Goal: Task Accomplishment & Management: Use online tool/utility

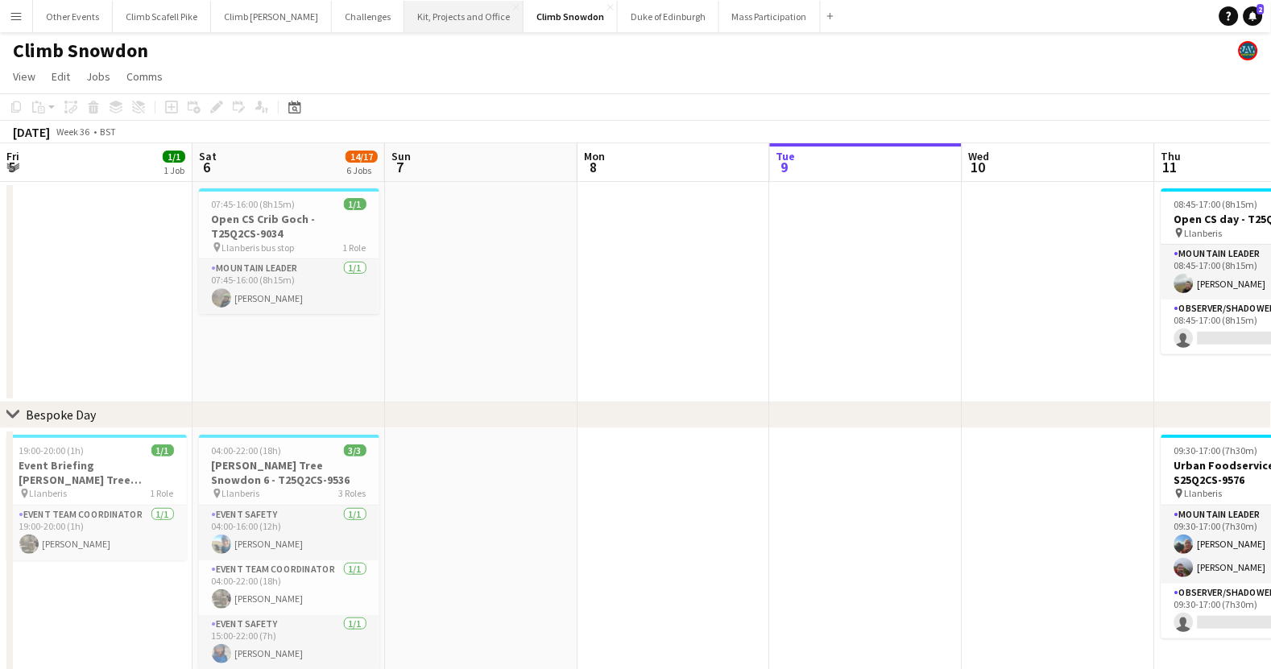
scroll to position [0, 384]
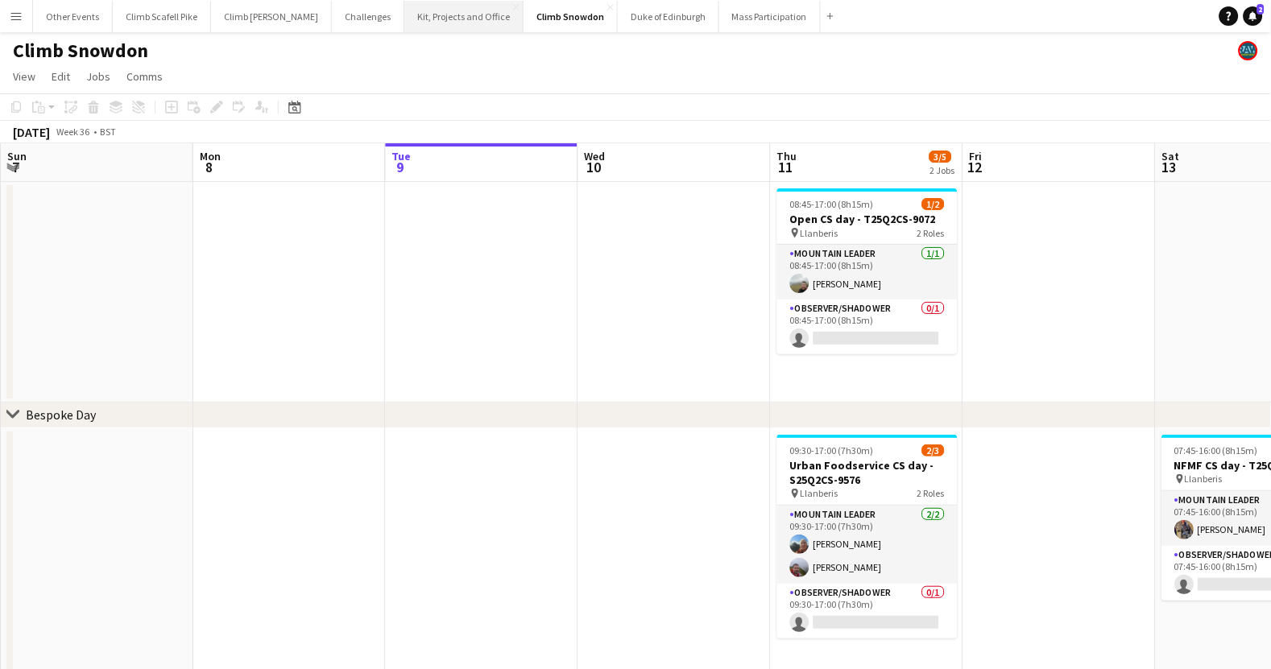
click at [404, 19] on button "Kit, Projects and Office Close" at bounding box center [463, 16] width 119 height 31
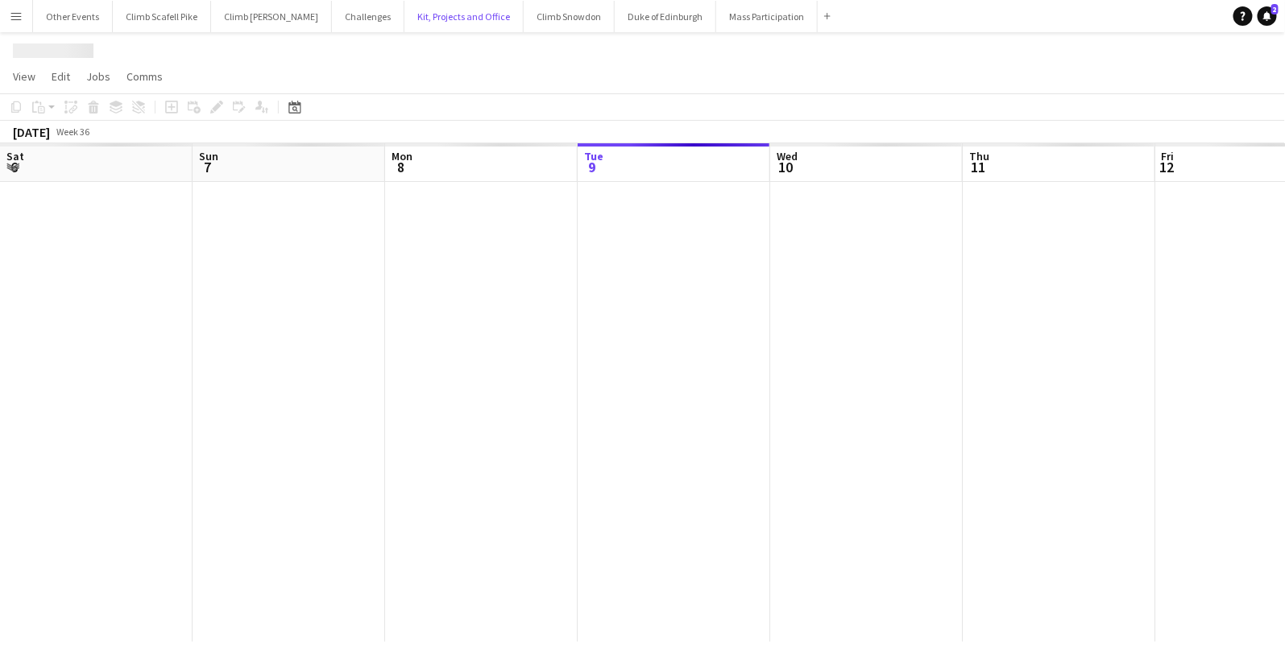
scroll to position [0, 384]
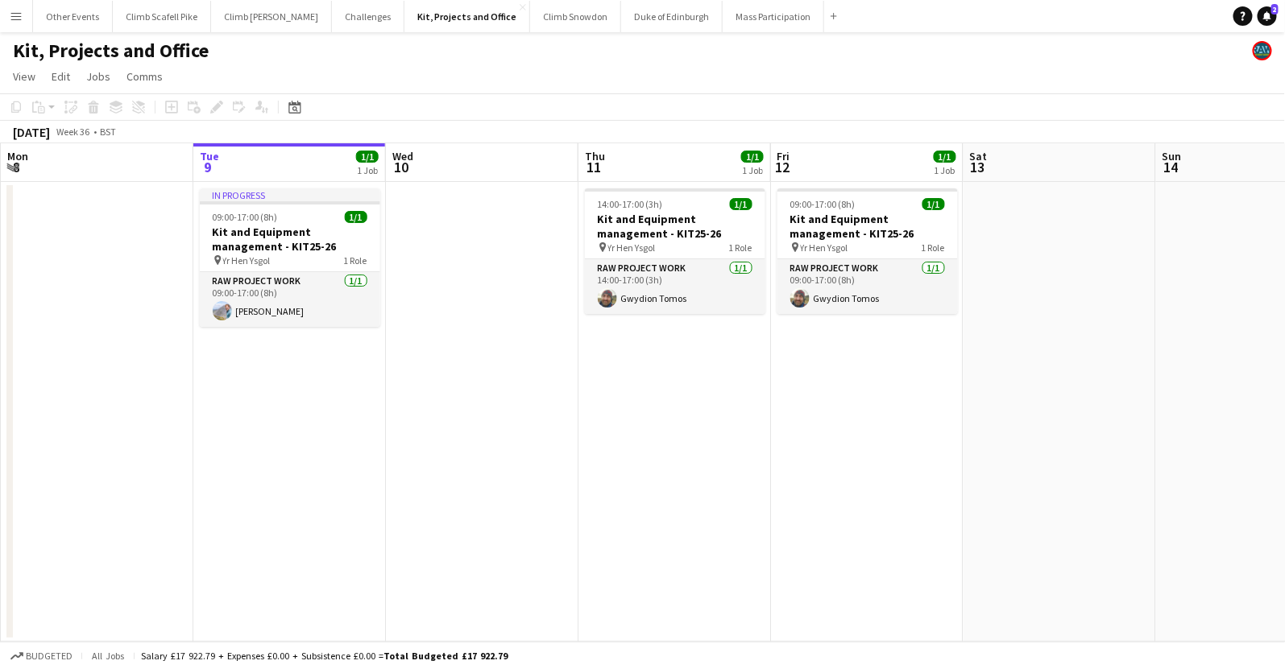
click at [18, 16] on app-icon "Menu" at bounding box center [16, 16] width 13 height 13
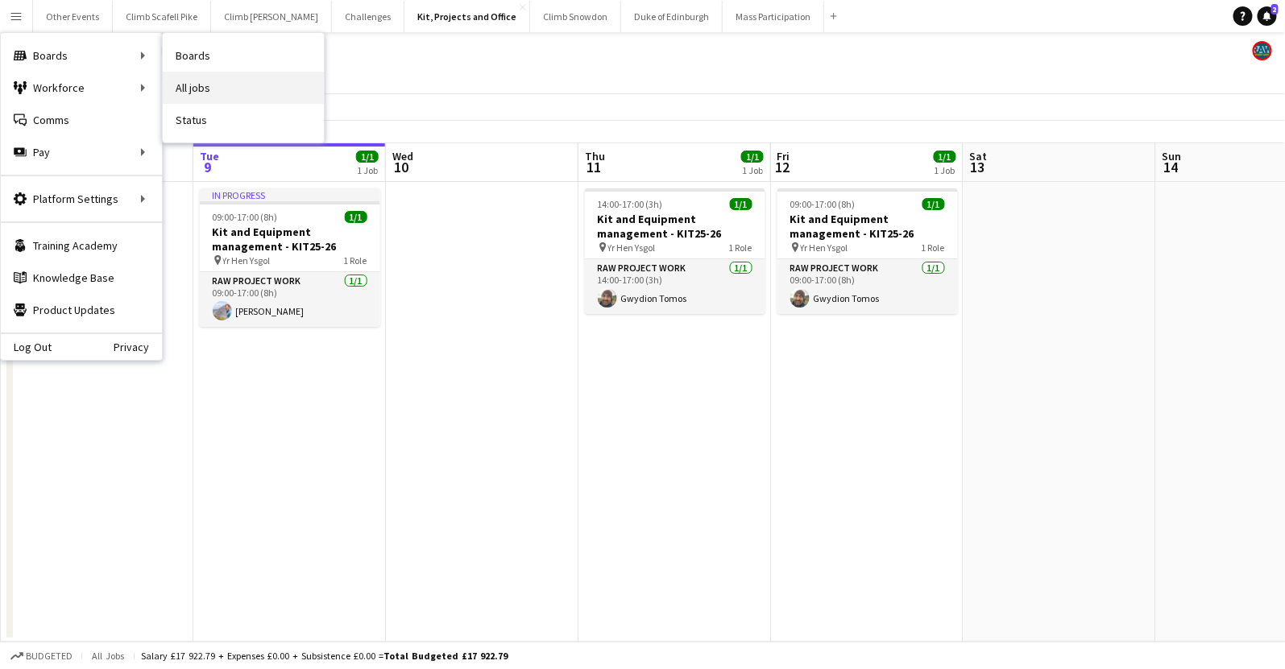
click at [217, 84] on link "All jobs" at bounding box center [243, 88] width 161 height 32
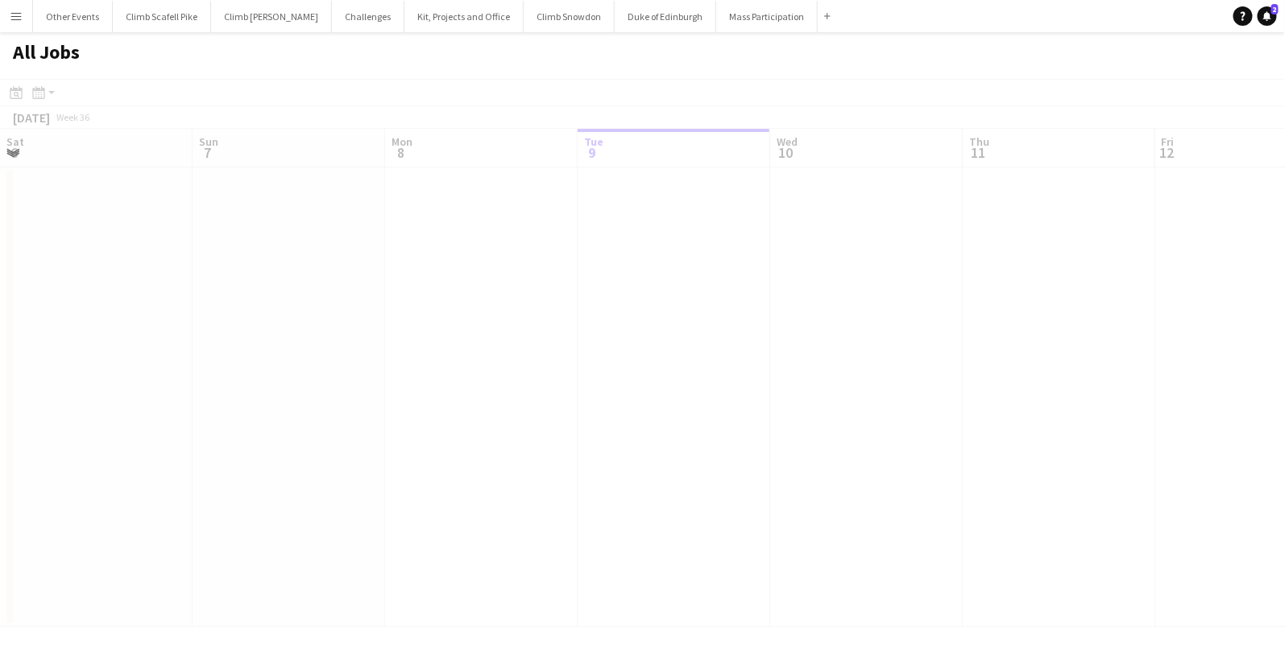
scroll to position [0, 384]
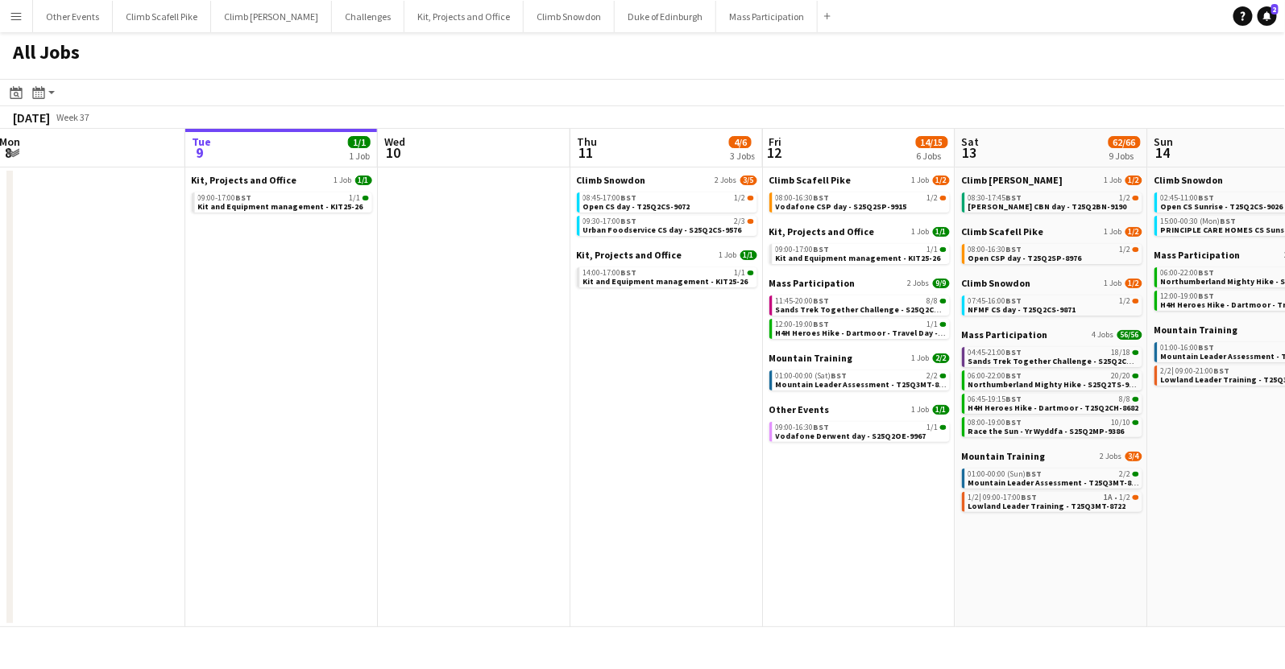
drag, startPoint x: 1216, startPoint y: 381, endPoint x: 358, endPoint y: 489, distance: 864.5
click at [346, 492] on app-calendar-viewport "Sat 6 20/23 8 Jobs Sun 7 2/2 2 Jobs Mon 8 Tue 9 1/1 1 Job Wed 10 Thu 11 4/6 3 J…" at bounding box center [642, 378] width 1285 height 499
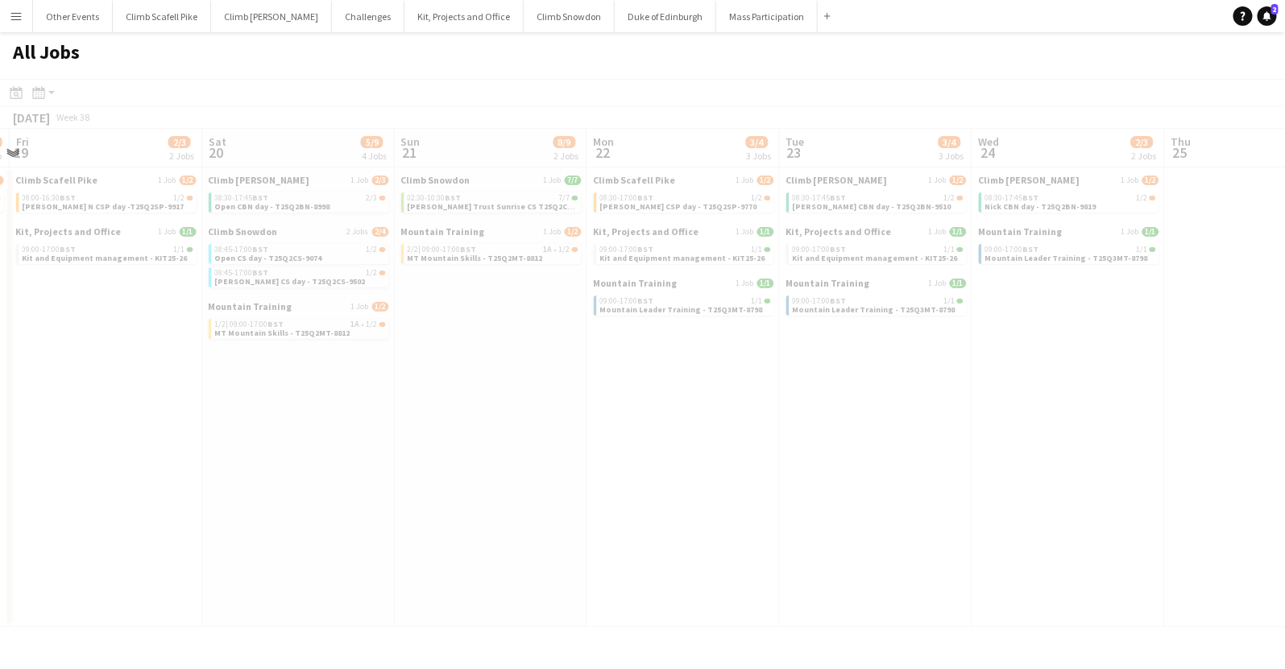
drag, startPoint x: 217, startPoint y: 534, endPoint x: 742, endPoint y: 499, distance: 525.4
click at [119, 552] on app-all-jobs "All Jobs Date picker [DATE] [DATE] [DATE] M [DATE] T [DATE] W [DATE] T [DATE] F…" at bounding box center [642, 329] width 1285 height 595
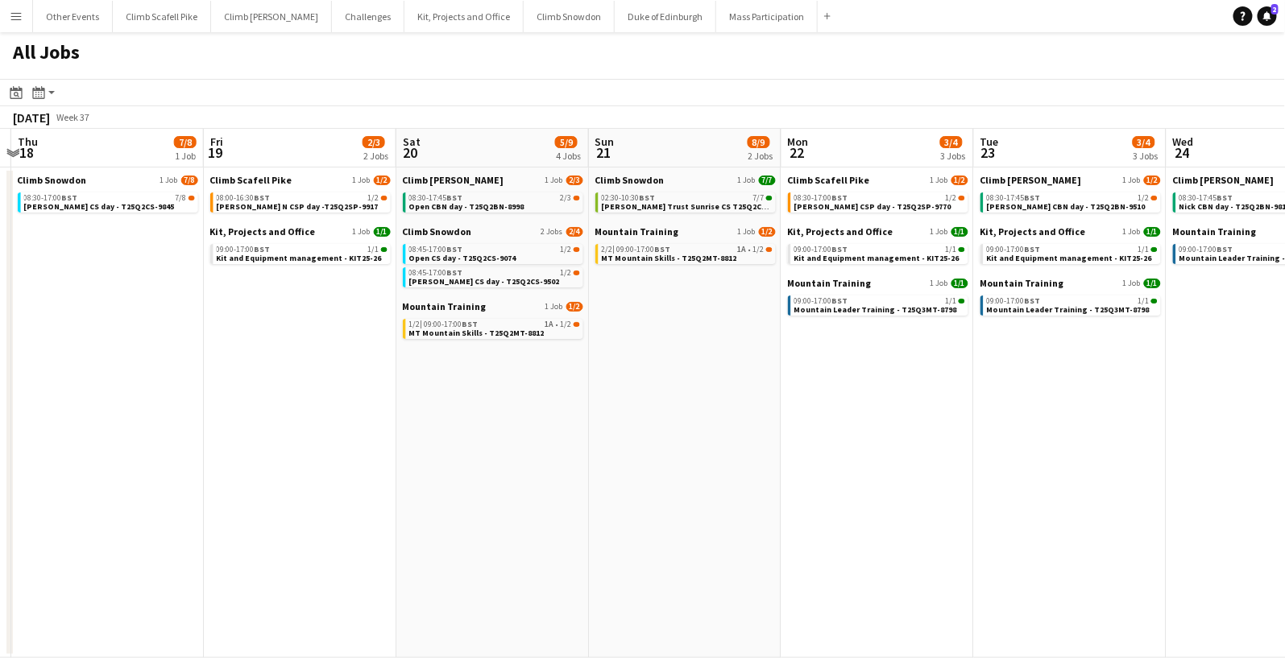
click at [77, 568] on app-all-jobs "All Jobs Date picker [DATE] [DATE] [DATE] M [DATE] T [DATE] W [DATE] T [DATE] F…" at bounding box center [642, 345] width 1285 height 626
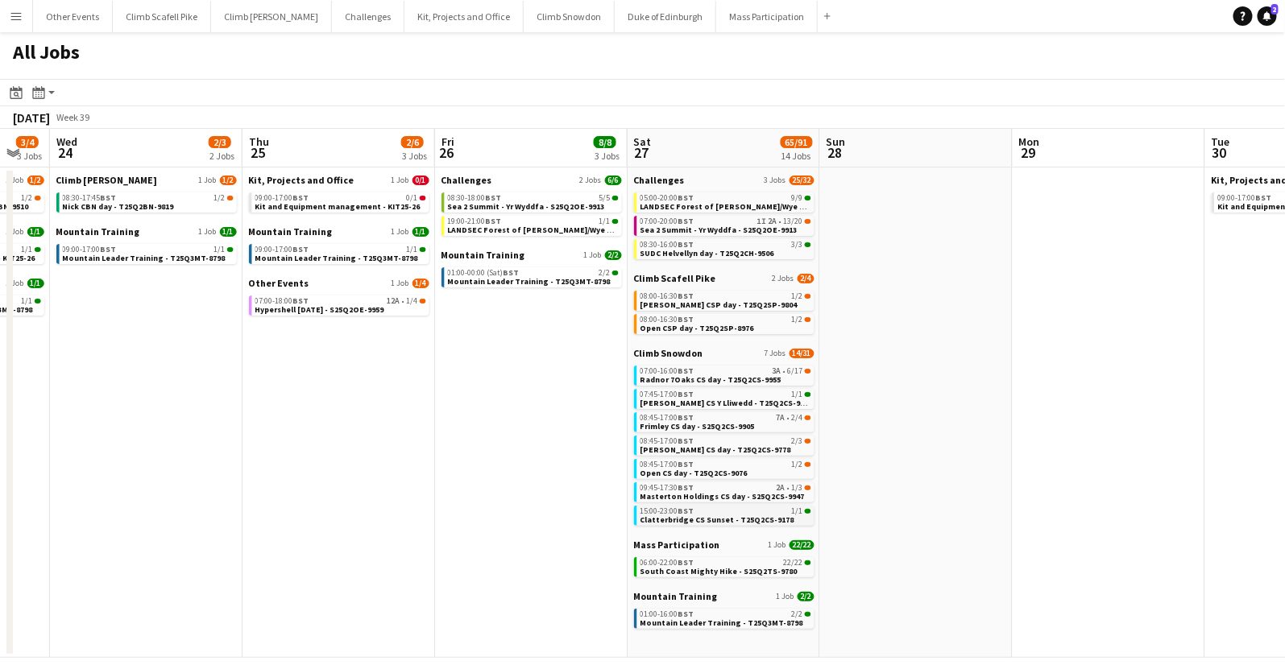
drag, startPoint x: 918, startPoint y: 471, endPoint x: 465, endPoint y: 511, distance: 454.4
click at [355, 518] on app-calendar-viewport "Sun 21 8/9 2 Jobs Mon 22 3/4 3 Jobs Tue 23 3/4 3 Jobs Wed 24 2/3 2 Jobs Thu 25 …" at bounding box center [642, 393] width 1285 height 529
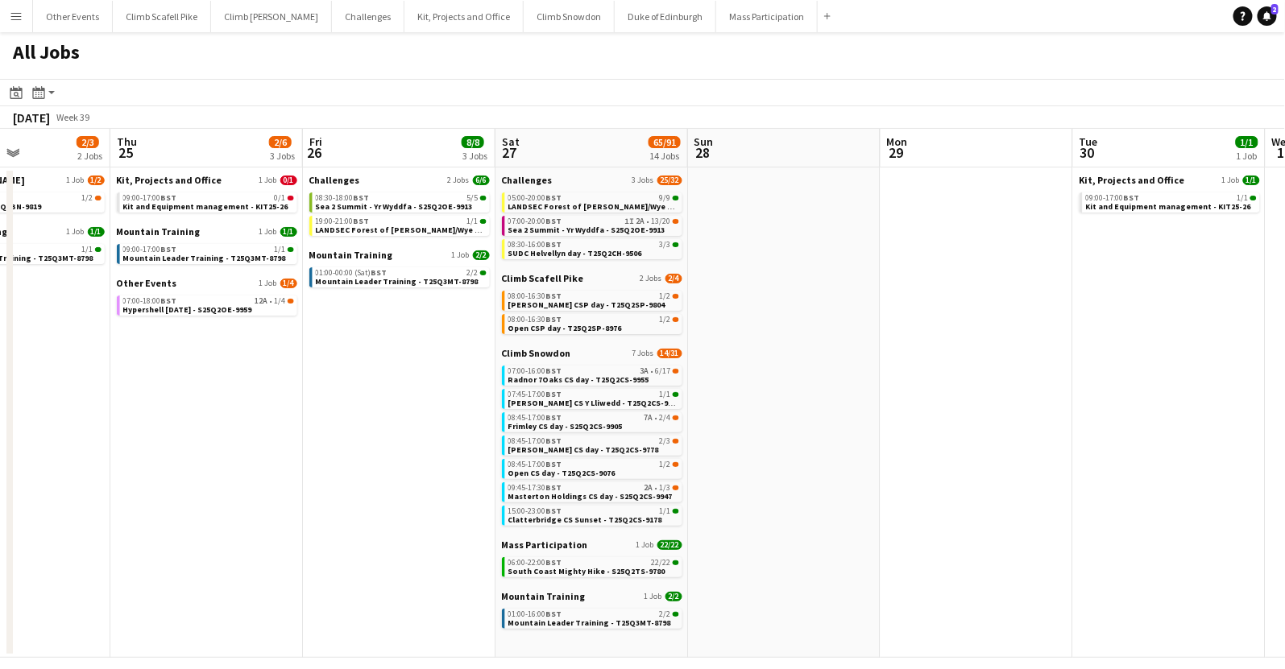
scroll to position [0, 465]
drag, startPoint x: 402, startPoint y: 412, endPoint x: 462, endPoint y: 403, distance: 60.9
click at [462, 403] on app-calendar-viewport "Mon 22 3/4 3 Jobs Tue 23 3/4 3 Jobs Wed 24 2/3 2 Jobs Thu 25 2/6 3 Jobs Fri 26 …" at bounding box center [642, 393] width 1285 height 529
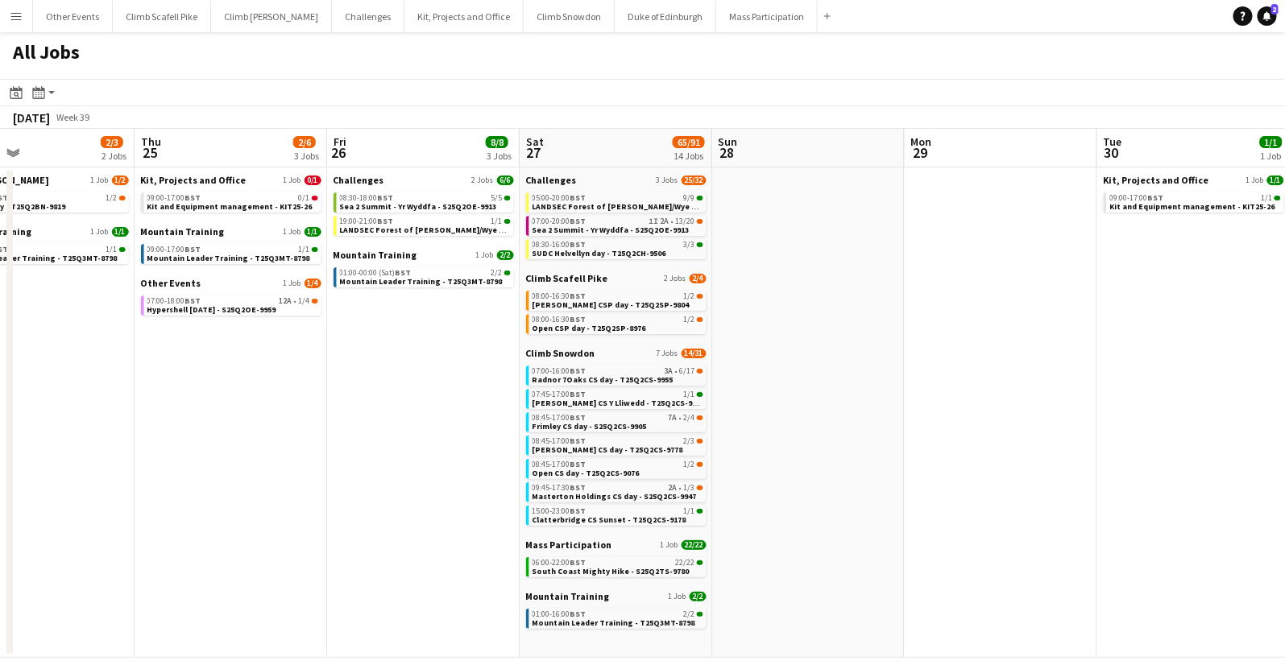
scroll to position [0, 445]
drag, startPoint x: 428, startPoint y: 419, endPoint x: 519, endPoint y: 397, distance: 93.6
click at [449, 416] on app-calendar-viewport "Mon 22 3/4 3 Jobs Tue 23 3/4 3 Jobs Wed 24 2/3 2 Jobs Thu 25 2/6 3 Jobs Fri 26 …" at bounding box center [642, 393] width 1285 height 529
click at [528, 21] on button "Climb Snowdon Close" at bounding box center [568, 16] width 91 height 31
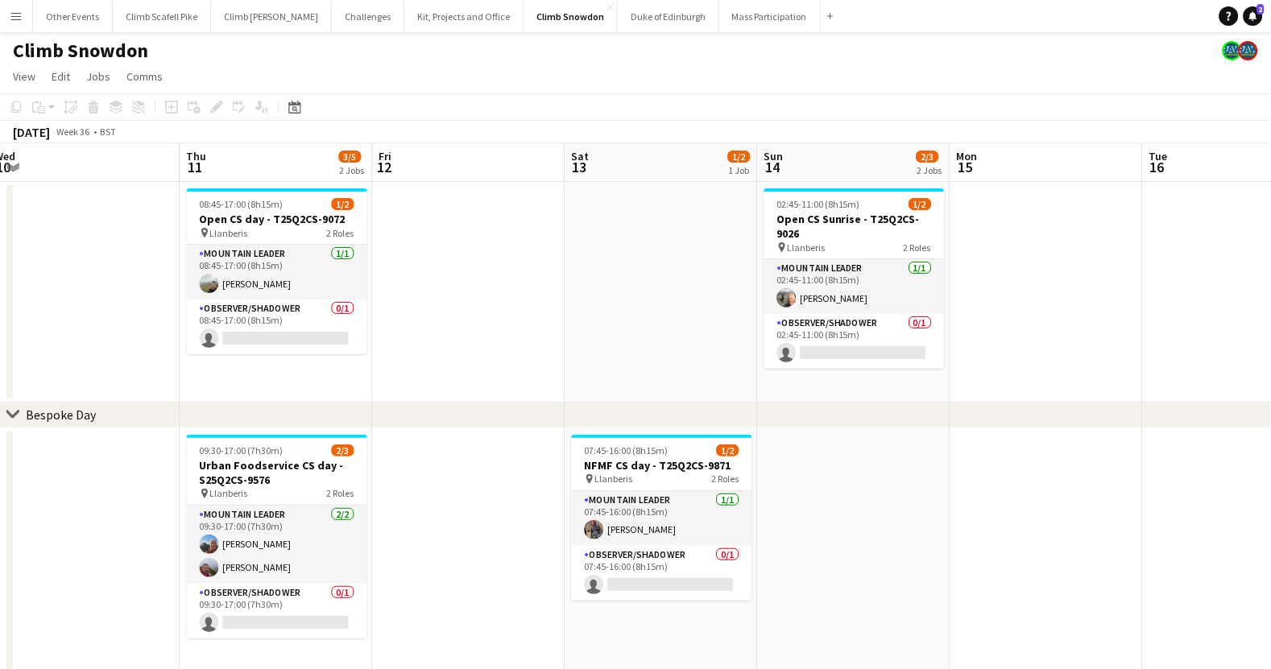
drag, startPoint x: 1057, startPoint y: 380, endPoint x: 797, endPoint y: 425, distance: 264.0
click at [288, 112] on icon "Date picker" at bounding box center [294, 107] width 13 height 13
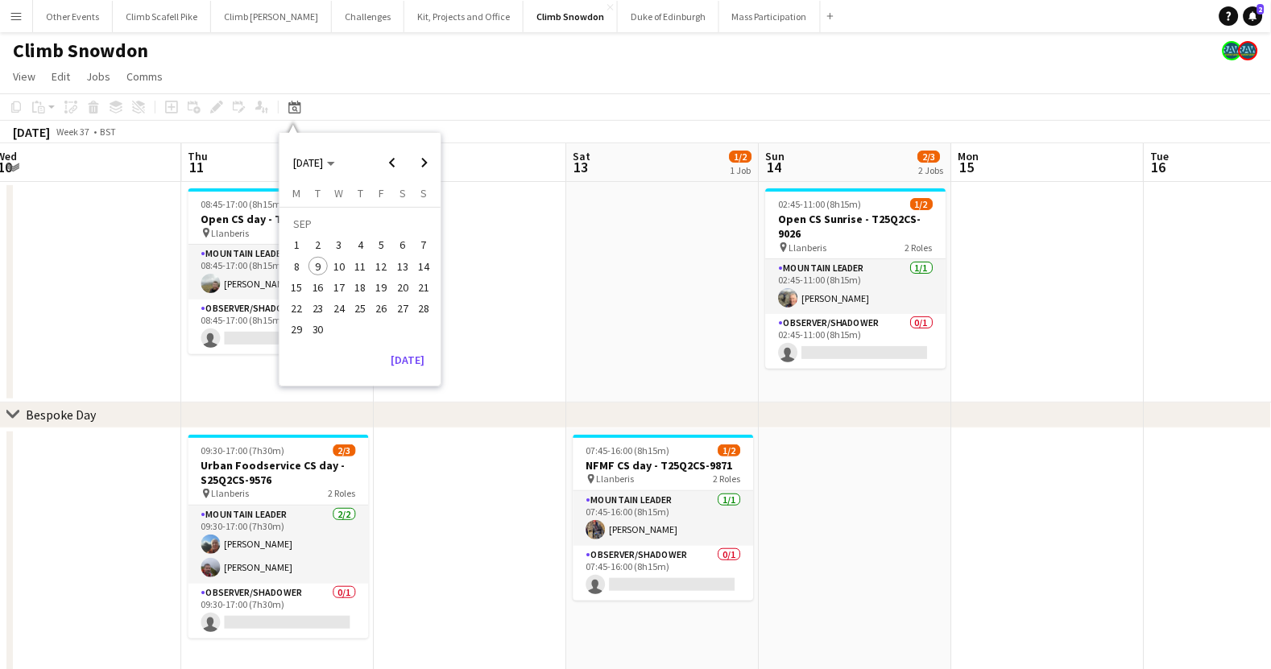
click at [406, 306] on span "27" at bounding box center [402, 308] width 19 height 19
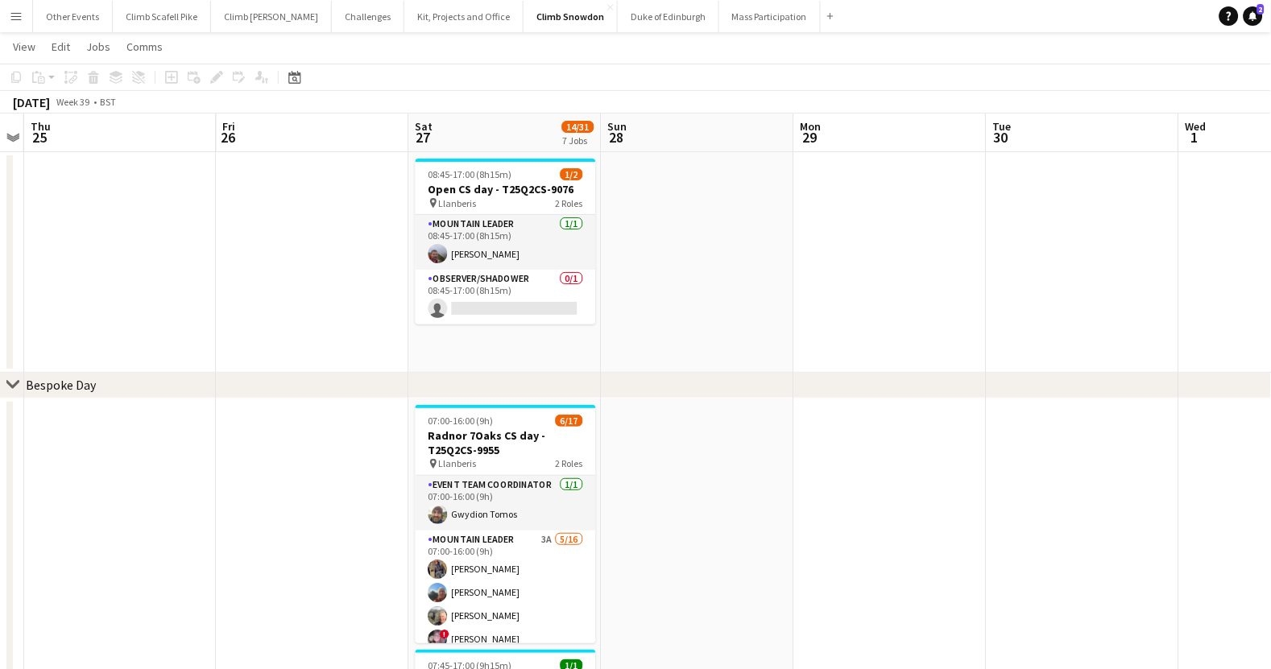
scroll to position [164, 0]
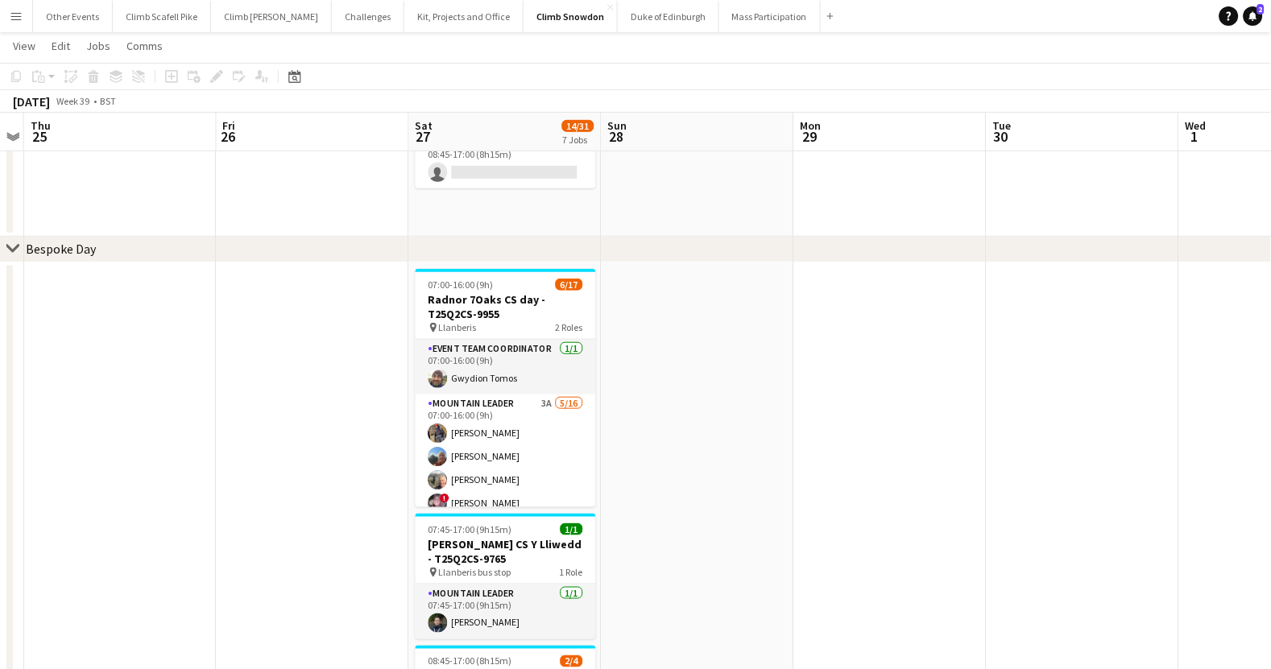
drag, startPoint x: 549, startPoint y: 428, endPoint x: 599, endPoint y: 407, distance: 54.5
click at [548, 426] on app-card-role "Mountain Leader 3A [DATE] 07:00-16:00 (9h) [PERSON_NAME] [PERSON_NAME] [PERSON_…" at bounding box center [506, 597] width 180 height 405
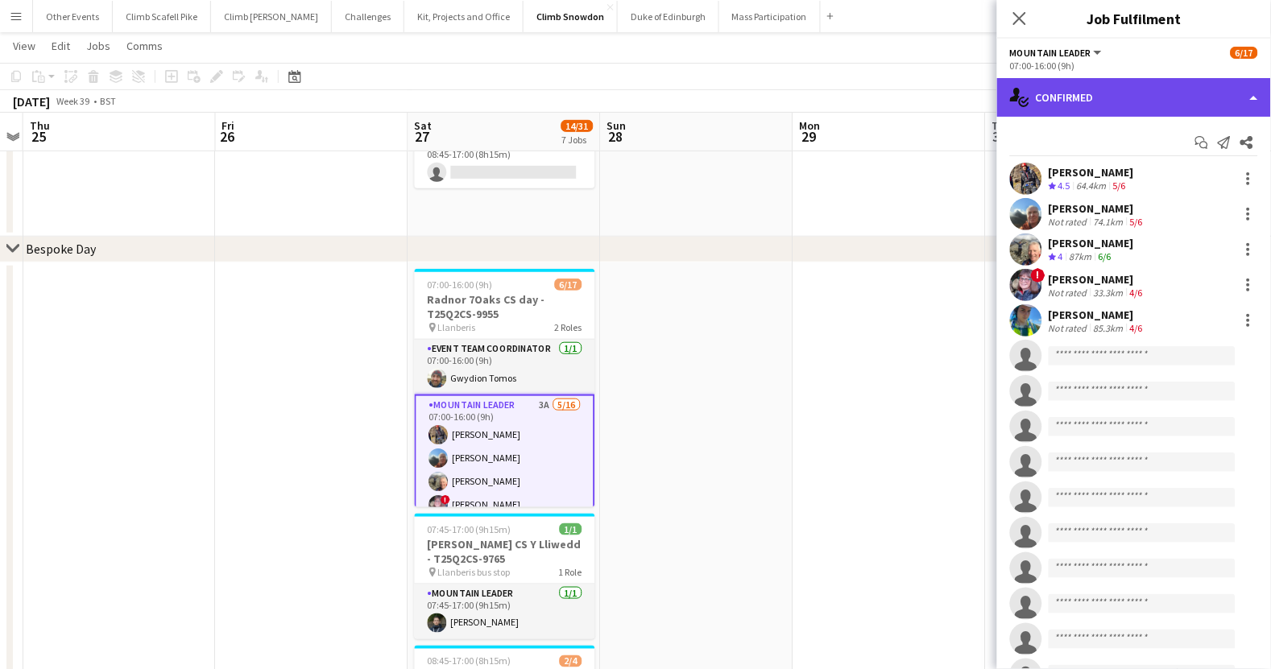
click at [1189, 88] on div "single-neutral-actions-check-2 Confirmed" at bounding box center [1134, 97] width 274 height 39
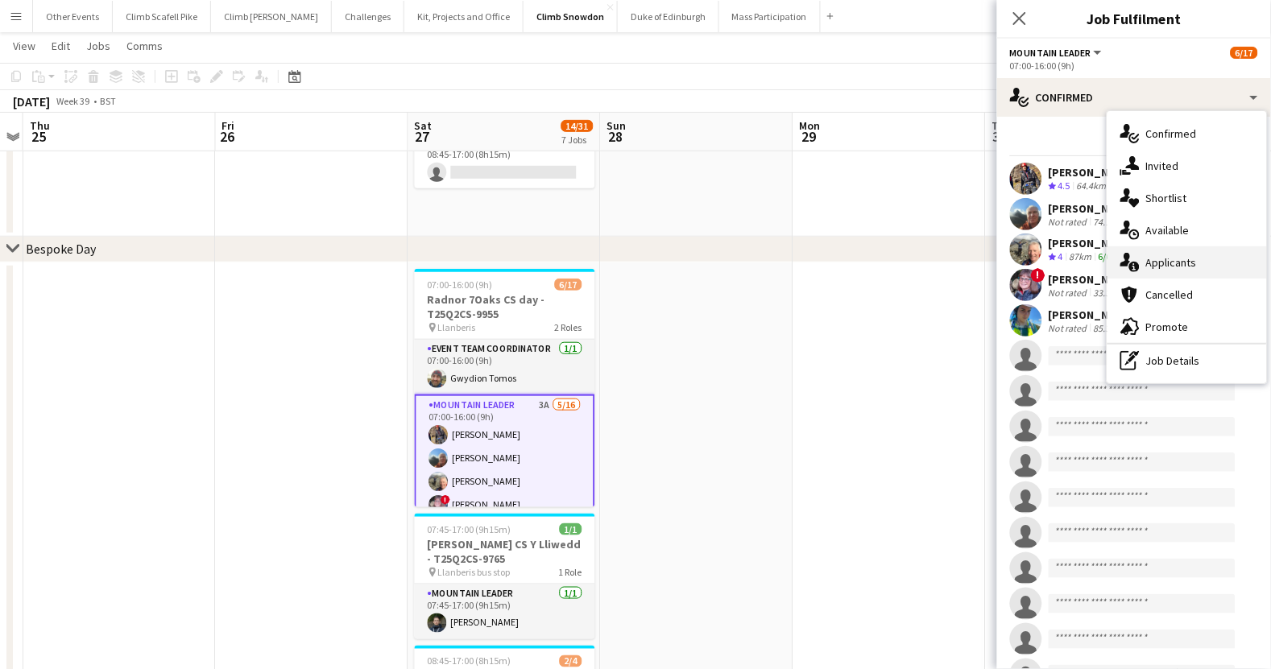
click at [1197, 261] on div "single-neutral-actions-information Applicants" at bounding box center [1186, 262] width 159 height 32
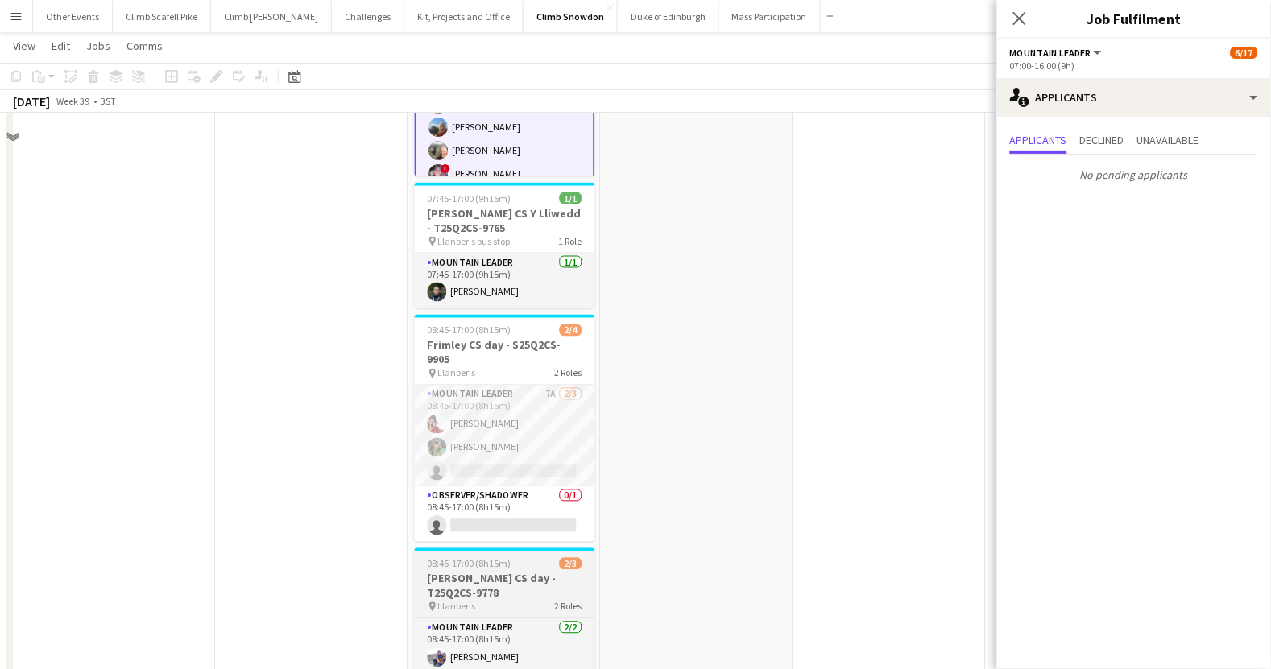
scroll to position [622, 0]
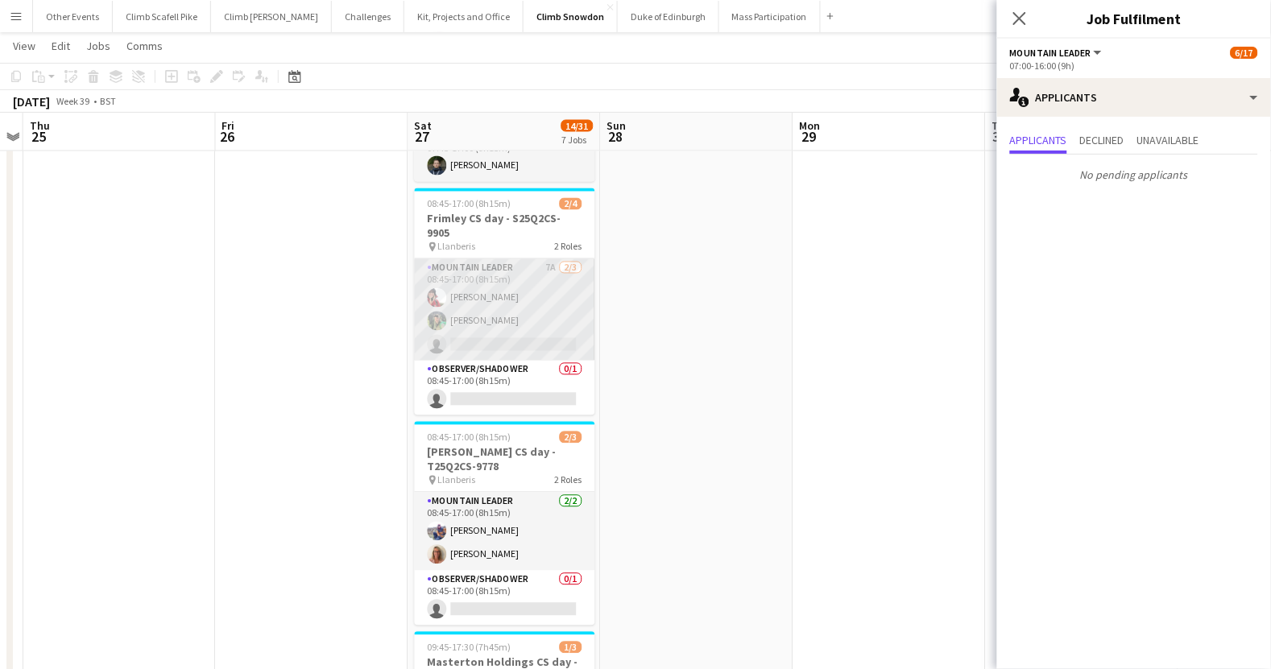
click at [536, 328] on app-card-role "Mountain Leader 7A [DATE] 08:45-17:00 (8h15m) [PERSON_NAME] [PERSON_NAME] singl…" at bounding box center [505, 309] width 180 height 101
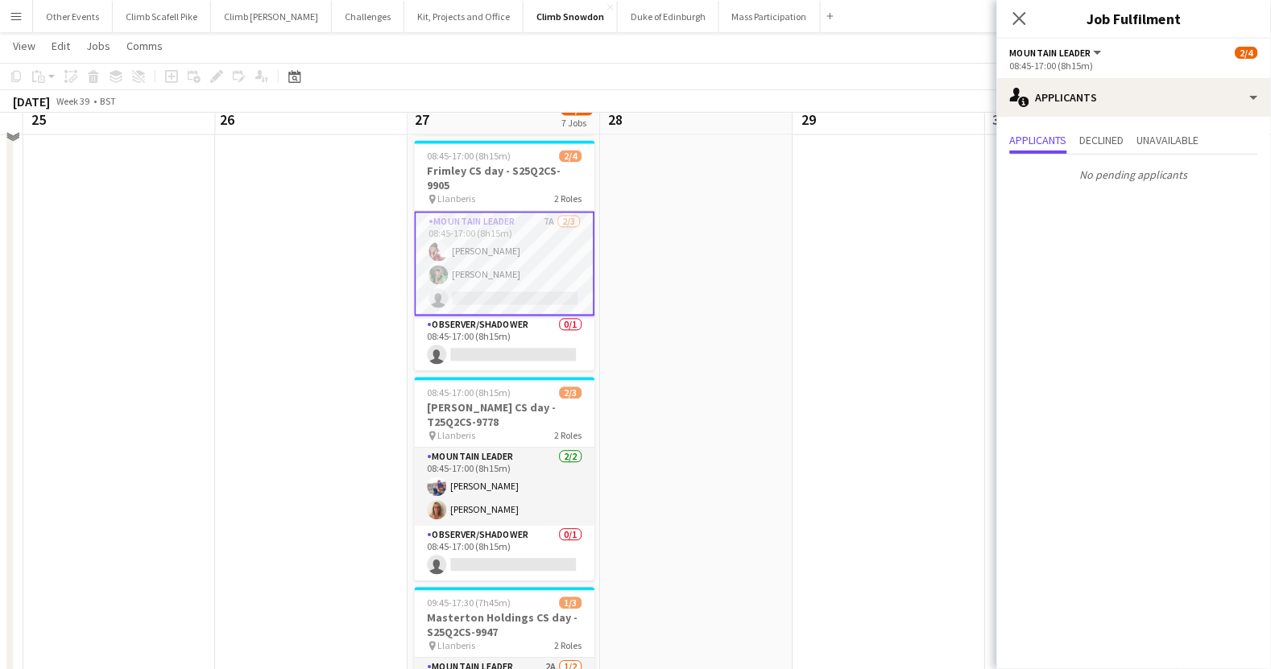
scroll to position [914, 0]
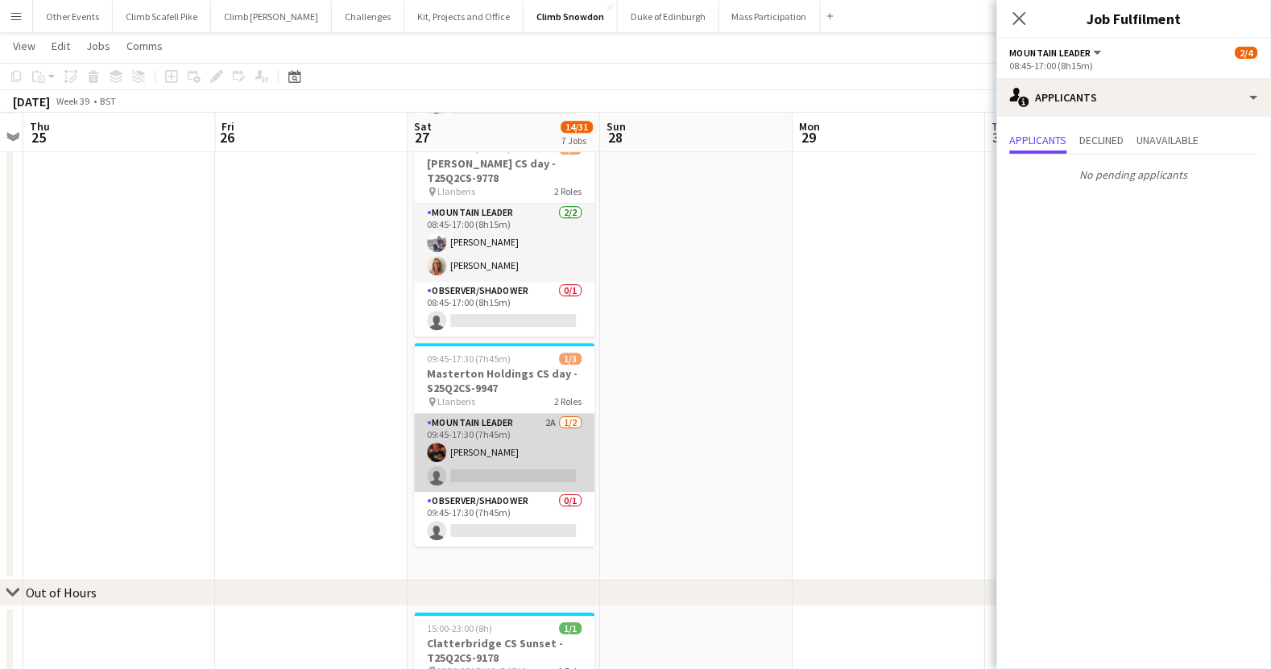
click at [544, 434] on app-card-role "Mountain Leader 2A [DATE] 09:45-17:30 (7h45m) [PERSON_NAME] single-neutral-acti…" at bounding box center [505, 453] width 180 height 78
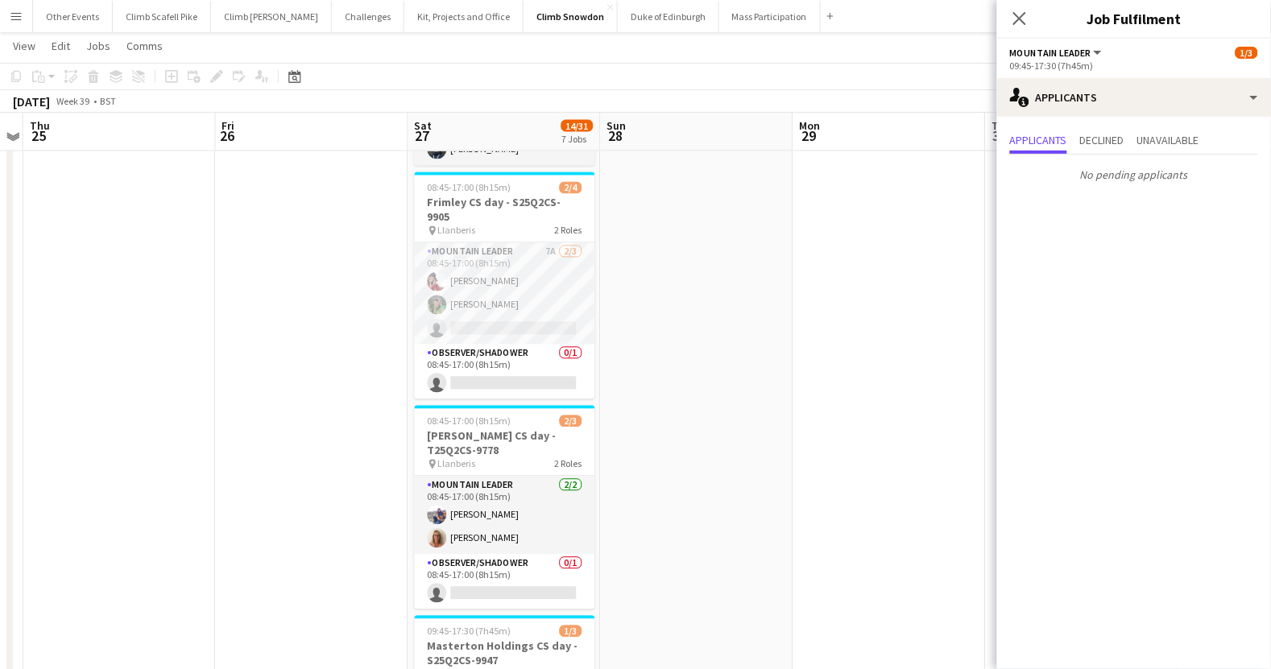
click at [689, 463] on app-date-cell at bounding box center [697, 323] width 192 height 1068
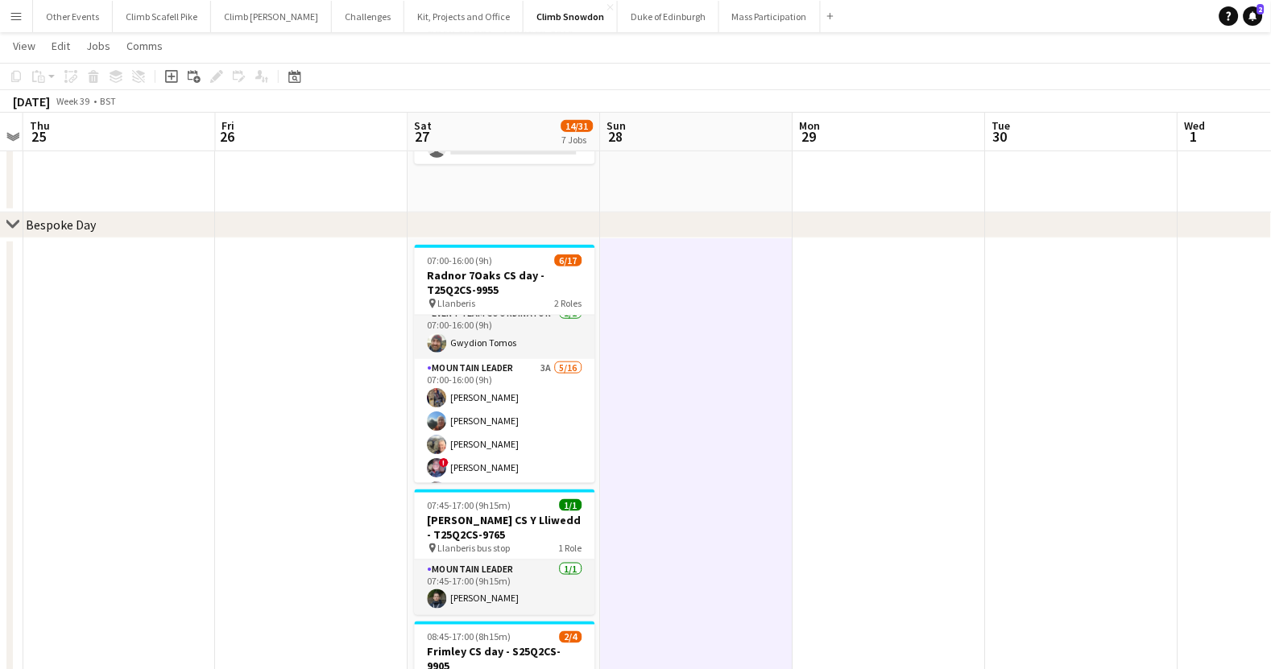
scroll to position [0, 0]
